Goal: Transaction & Acquisition: Purchase product/service

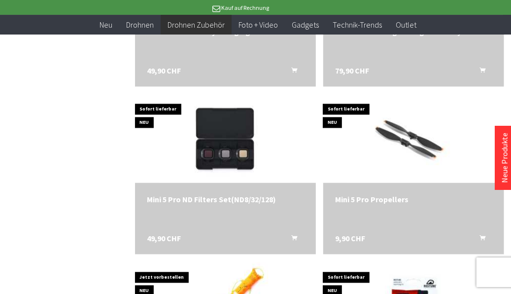
scroll to position [830, 0]
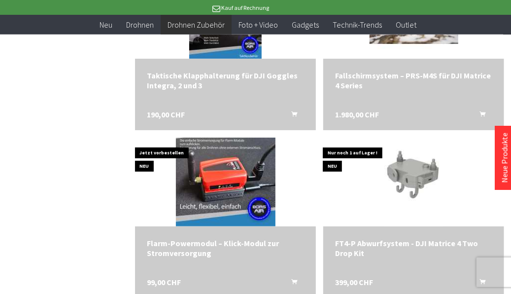
scroll to position [1831, 0]
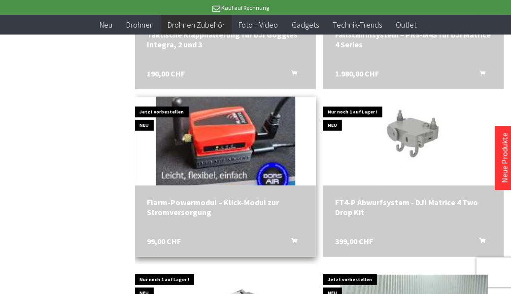
click at [216, 124] on img at bounding box center [226, 141] width 140 height 124
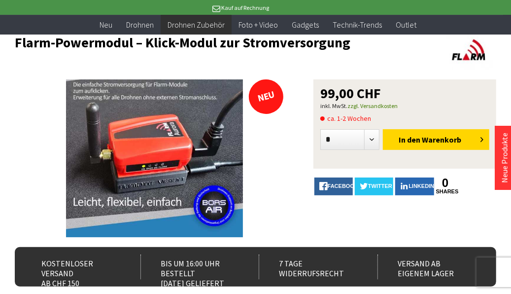
scroll to position [73, 0]
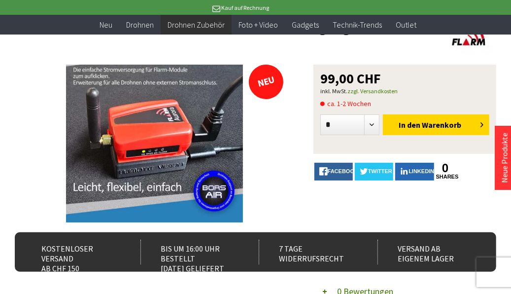
click at [158, 168] on img at bounding box center [154, 144] width 177 height 158
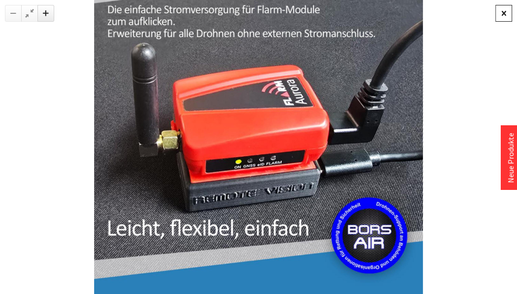
click at [505, 13] on div at bounding box center [504, 13] width 17 height 17
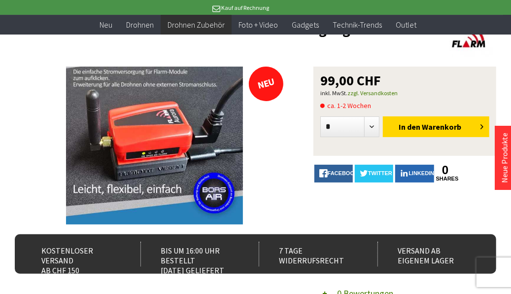
scroll to position [25, 0]
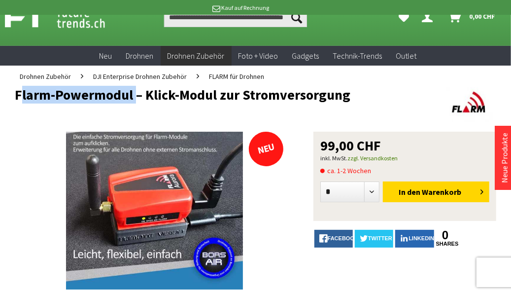
drag, startPoint x: 17, startPoint y: 96, endPoint x: 132, endPoint y: 97, distance: 115.4
click at [132, 97] on h1 "Flarm-Powermodul – Klick-Modul zur Stromversorgung" at bounding box center [208, 94] width 386 height 15
copy h1 "Flarm-Powermodul"
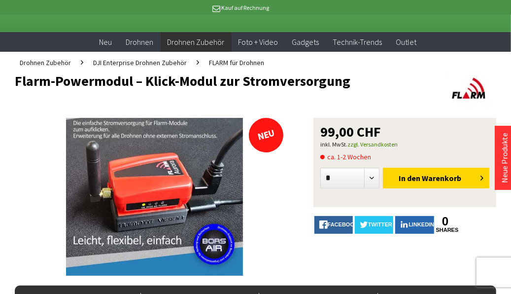
scroll to position [41, 0]
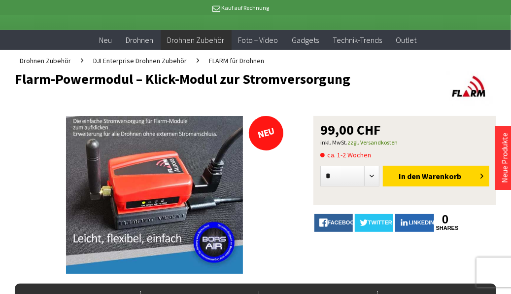
click at [110, 193] on img at bounding box center [154, 195] width 177 height 158
